Goal: Find specific page/section: Find specific page/section

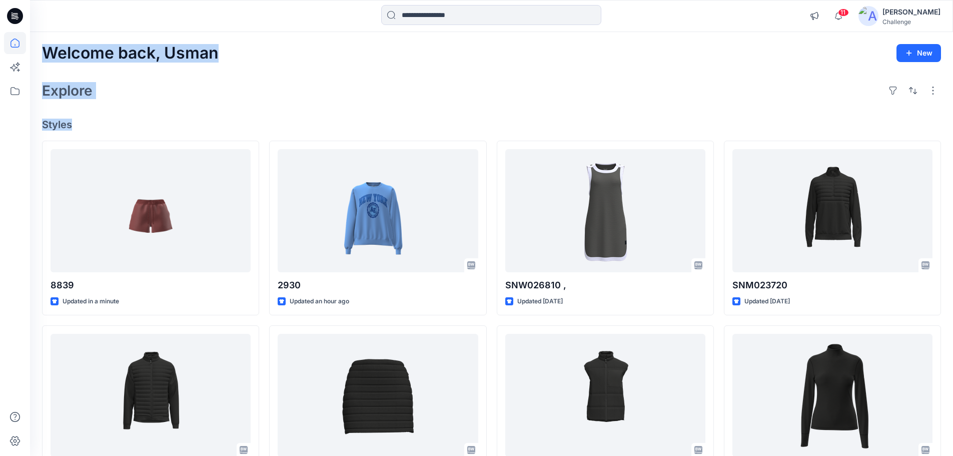
drag, startPoint x: 46, startPoint y: 53, endPoint x: 73, endPoint y: 127, distance: 78.3
click at [73, 127] on div "Welcome back, [PERSON_NAME] New Explore Styles 8839 Updated in a minute SNM0237…" at bounding box center [491, 382] width 923 height 700
click at [97, 104] on div "Welcome back, Usman New Explore Styles 8839 Updated in a minute SNM023760 Updat…" at bounding box center [491, 382] width 923 height 700
drag, startPoint x: 46, startPoint y: 59, endPoint x: 80, endPoint y: 124, distance: 74.1
click at [80, 124] on div "Welcome back, Usman New Explore Styles 8839 Updated in a minute SNM023760 Updat…" at bounding box center [491, 382] width 923 height 700
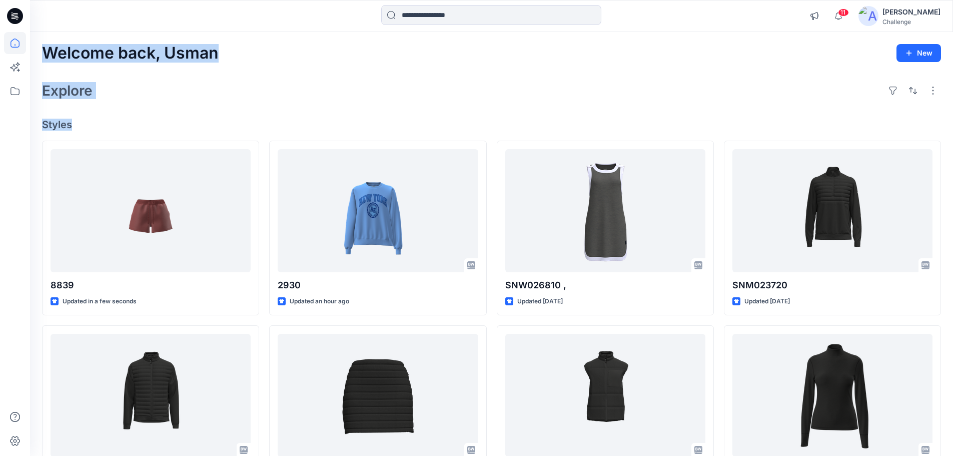
click at [417, 78] on div "Welcome back, Usman New Explore Styles 8839 Updated in a few seconds SNM023760 …" at bounding box center [491, 382] width 923 height 700
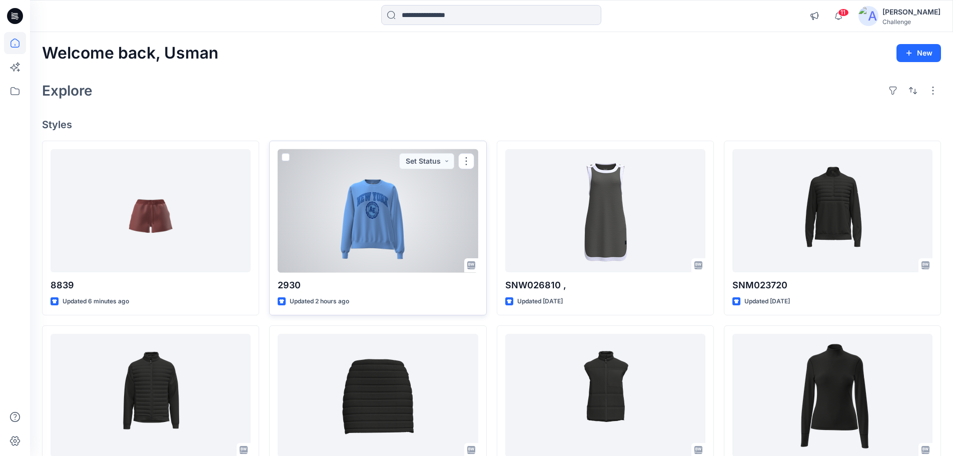
click at [426, 236] on div at bounding box center [378, 211] width 200 height 124
